Goal: Task Accomplishment & Management: Manage account settings

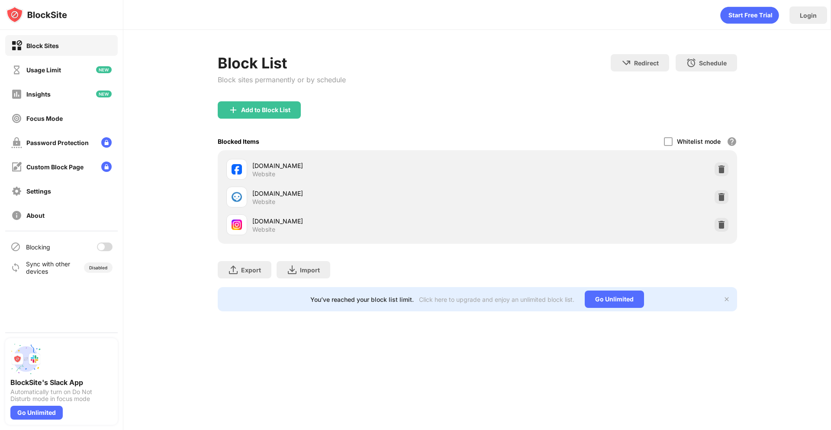
click at [402, 133] on div "Blocked Items Whitelist mode Block all websites except for those in your whitel…" at bounding box center [478, 141] width 520 height 18
click at [109, 243] on div at bounding box center [105, 246] width 16 height 9
click at [520, 107] on div "Add to Block List" at bounding box center [478, 116] width 520 height 31
click at [18, 6] on img at bounding box center [36, 14] width 61 height 17
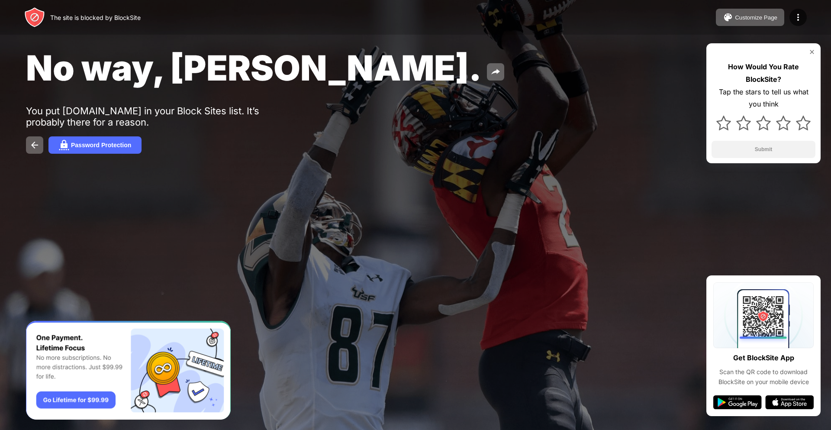
click at [677, 14] on div "The site is blocked by BlockSite Customize Page Edit Block List Redirect Custom…" at bounding box center [415, 17] width 831 height 35
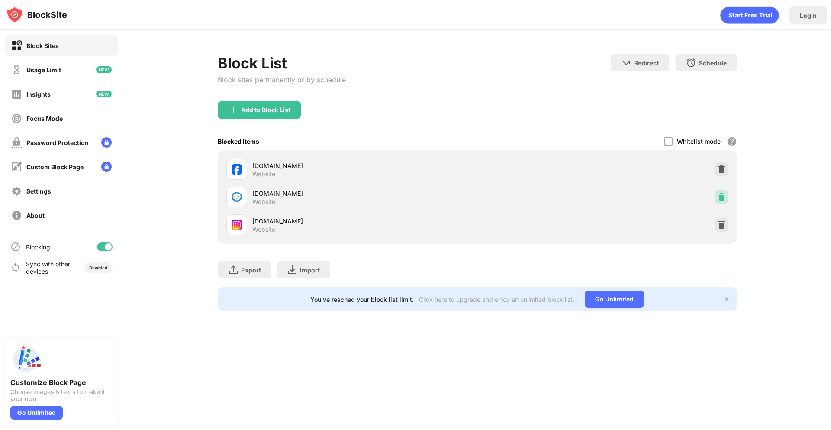
click at [719, 198] on img at bounding box center [721, 197] width 9 height 9
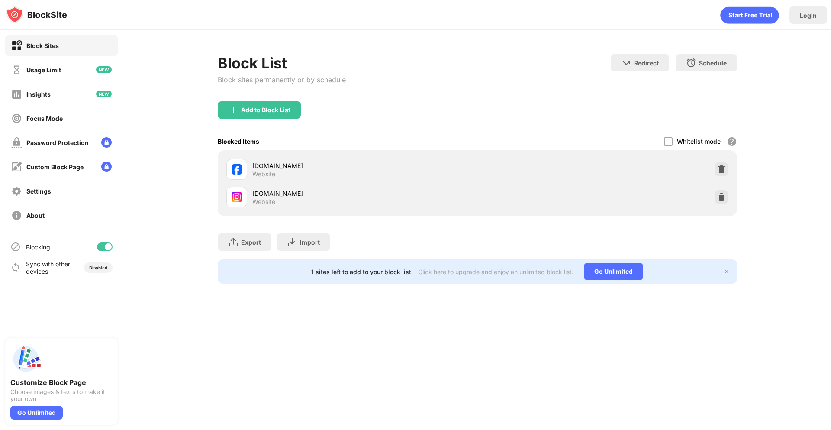
drag, startPoint x: 788, startPoint y: 139, endPoint x: 743, endPoint y: 61, distance: 89.8
click at [767, 104] on div "Block List Block sites permanently or by schedule Redirect Choose a site to be …" at bounding box center [477, 169] width 708 height 278
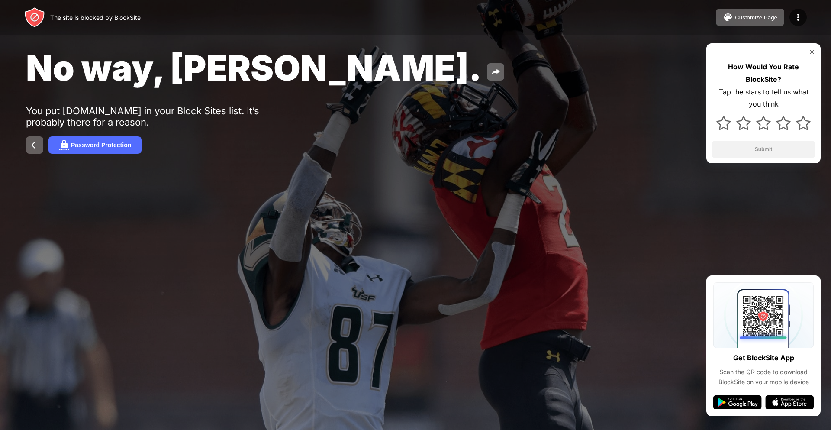
click at [255, 30] on div "The site is blocked by BlockSite Customize Page Edit Block List Redirect Custom…" at bounding box center [415, 17] width 831 height 35
